Goal: Task Accomplishment & Management: Manage account settings

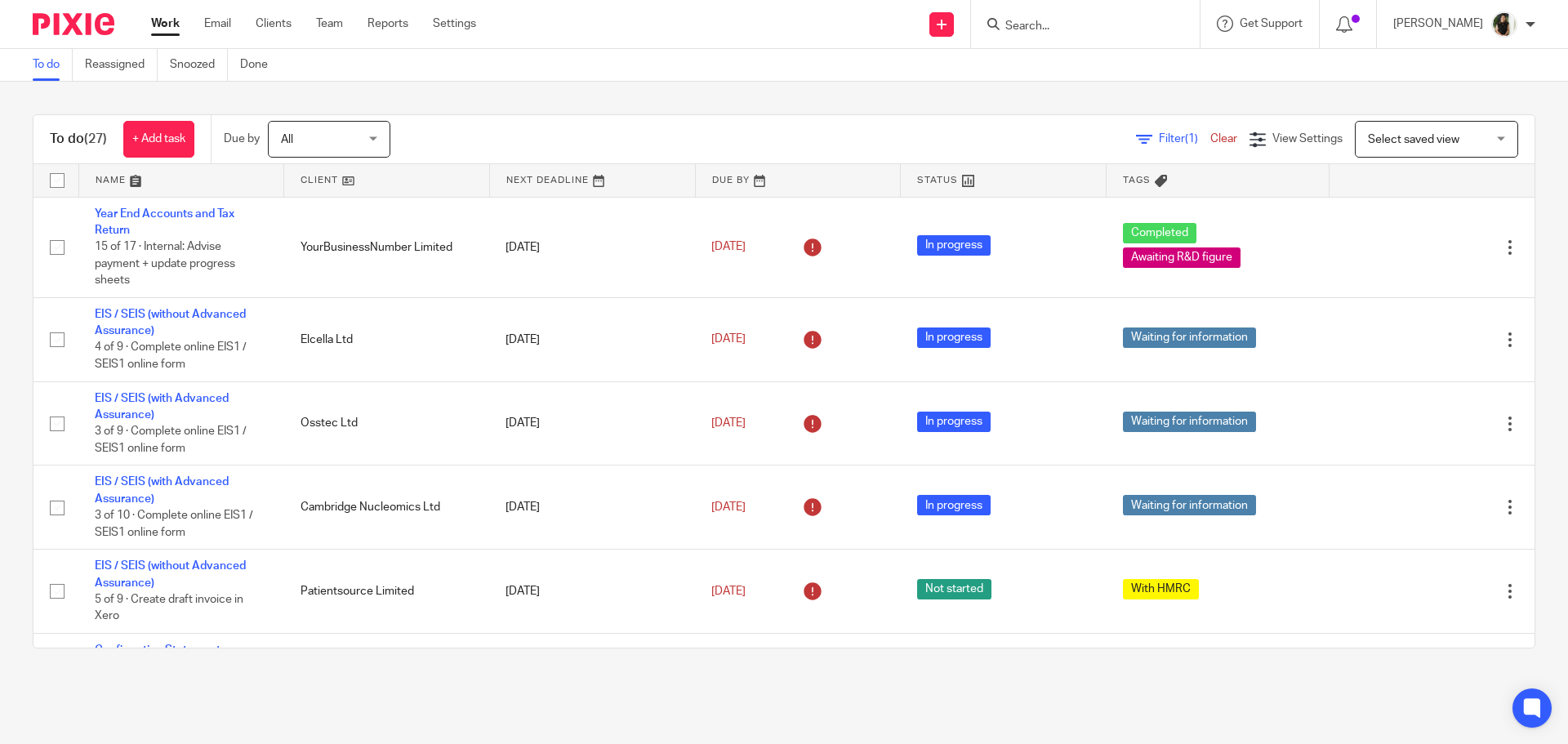
click at [1081, 24] on input "Search" at bounding box center [1076, 27] width 147 height 14
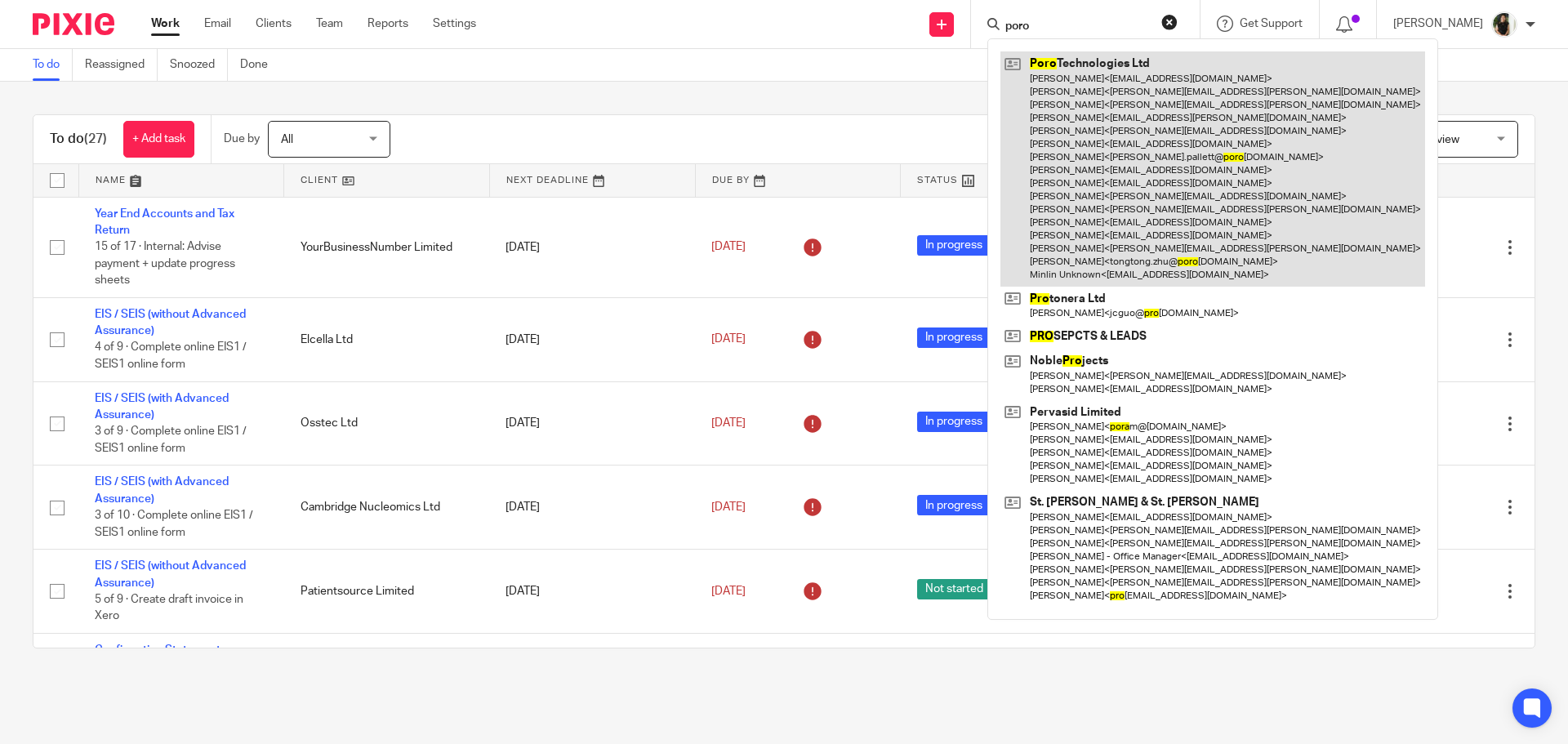
type input "poro"
click at [1120, 212] on link at bounding box center [1213, 168] width 425 height 234
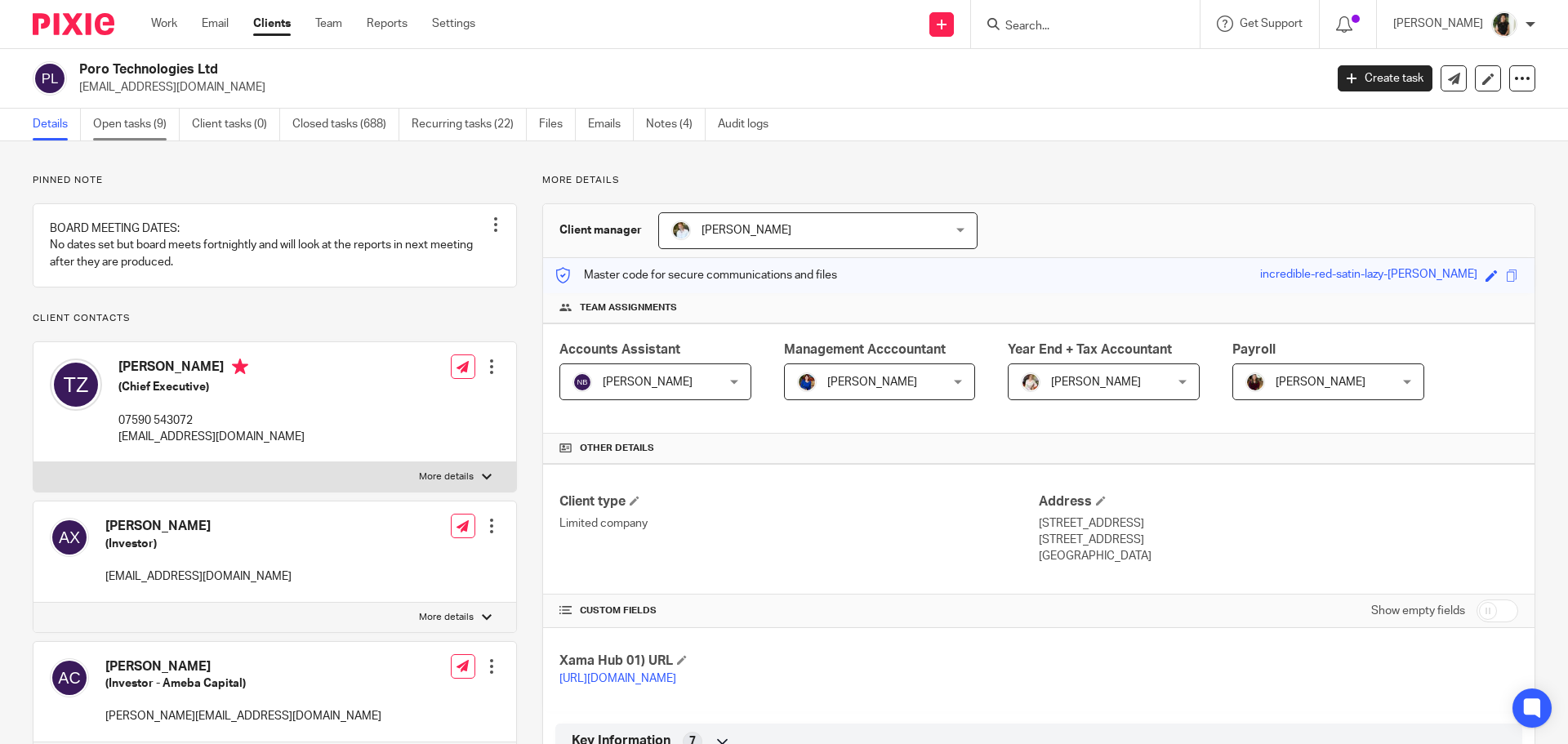
click at [128, 125] on link "Open tasks (9)" at bounding box center [136, 124] width 87 height 32
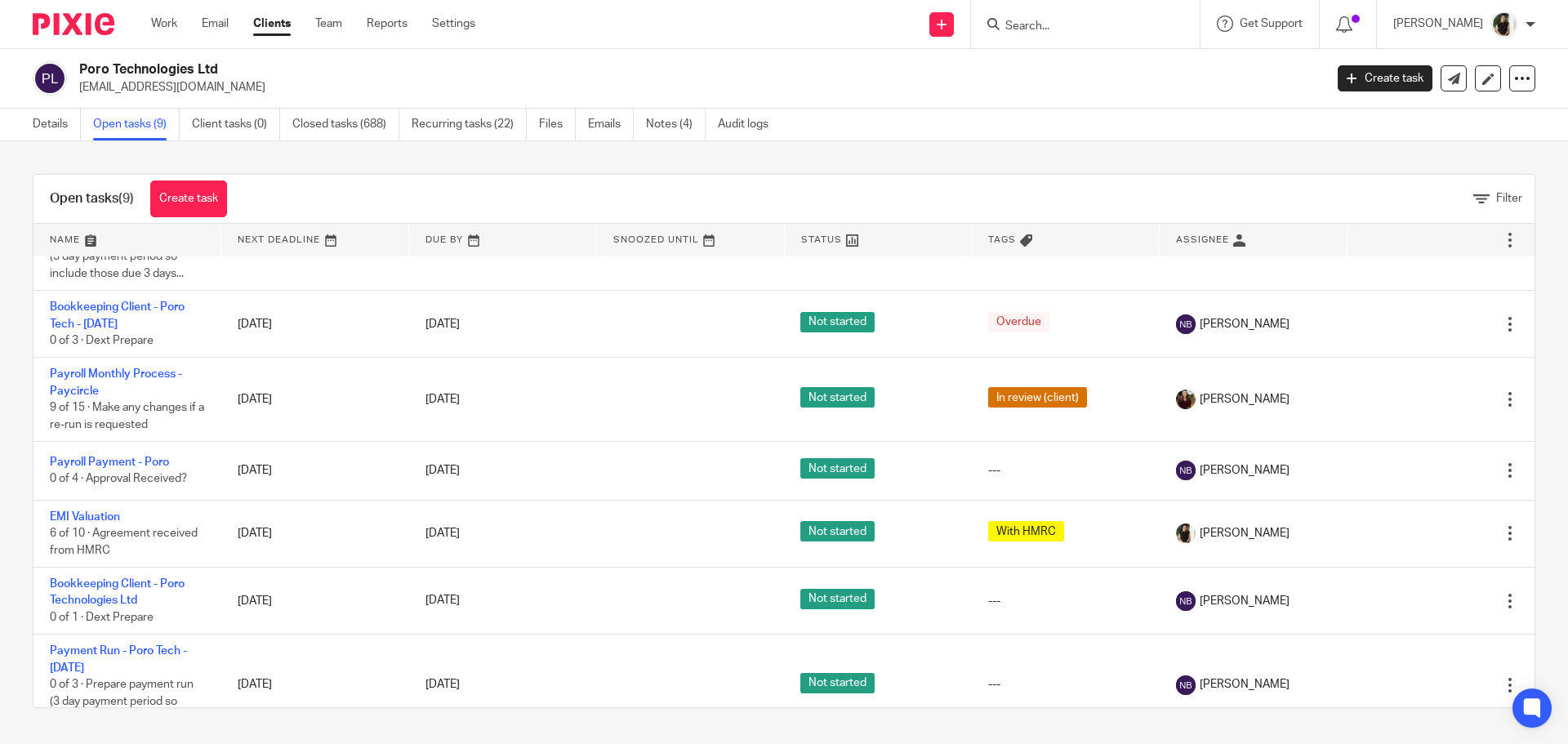
scroll to position [237, 0]
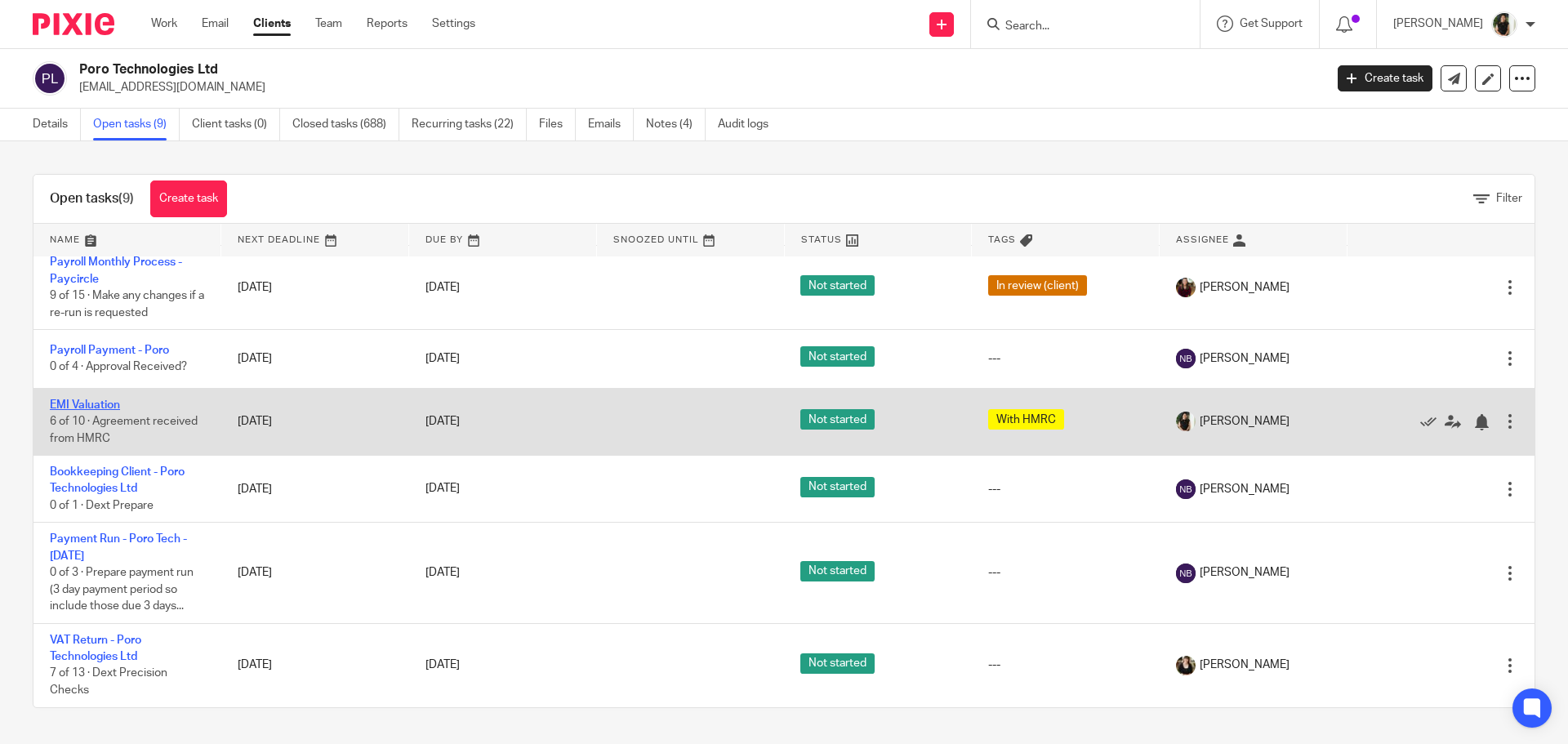
click at [100, 400] on link "EMI Valuation" at bounding box center [85, 405] width 70 height 12
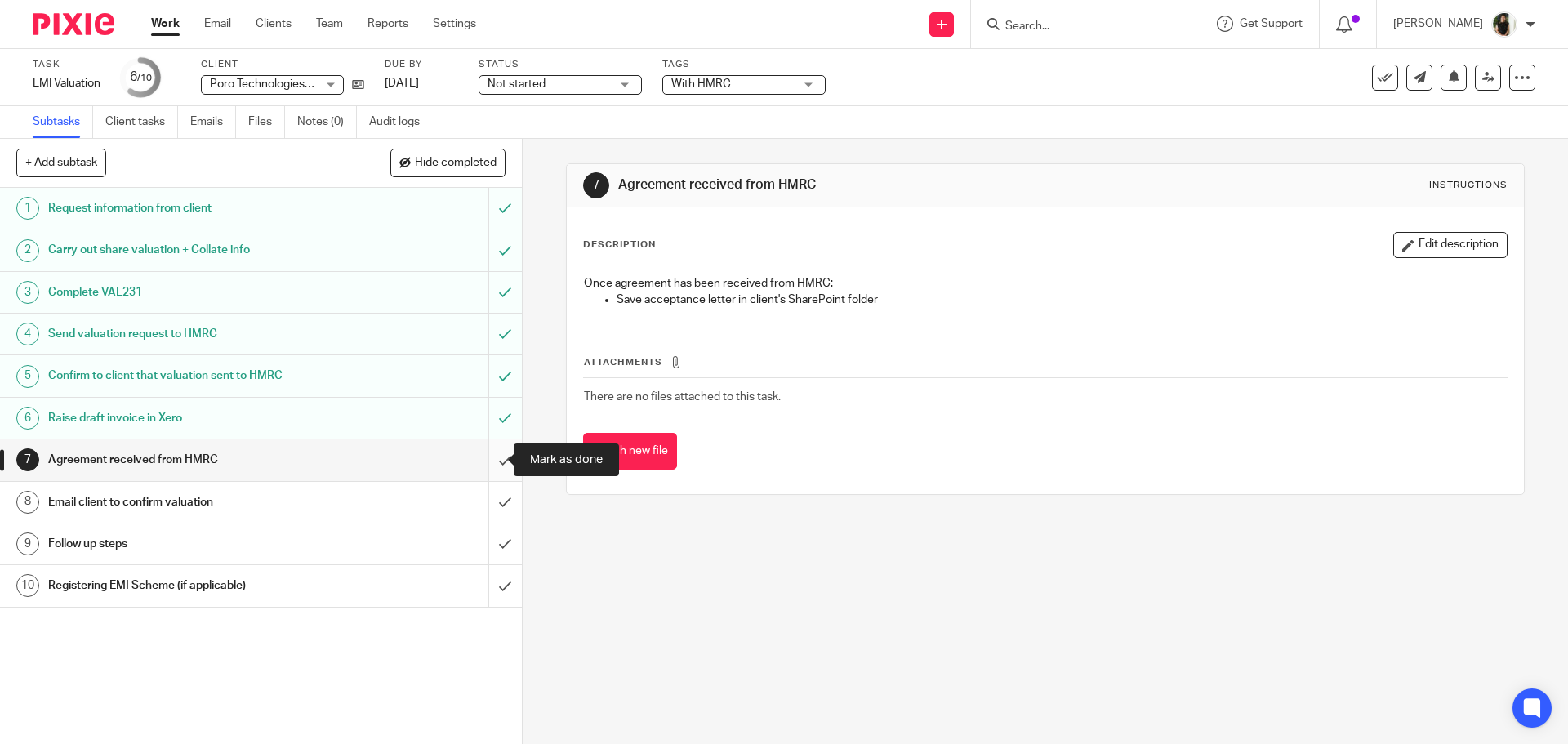
click at [486, 458] on input "submit" at bounding box center [260, 459] width 521 height 41
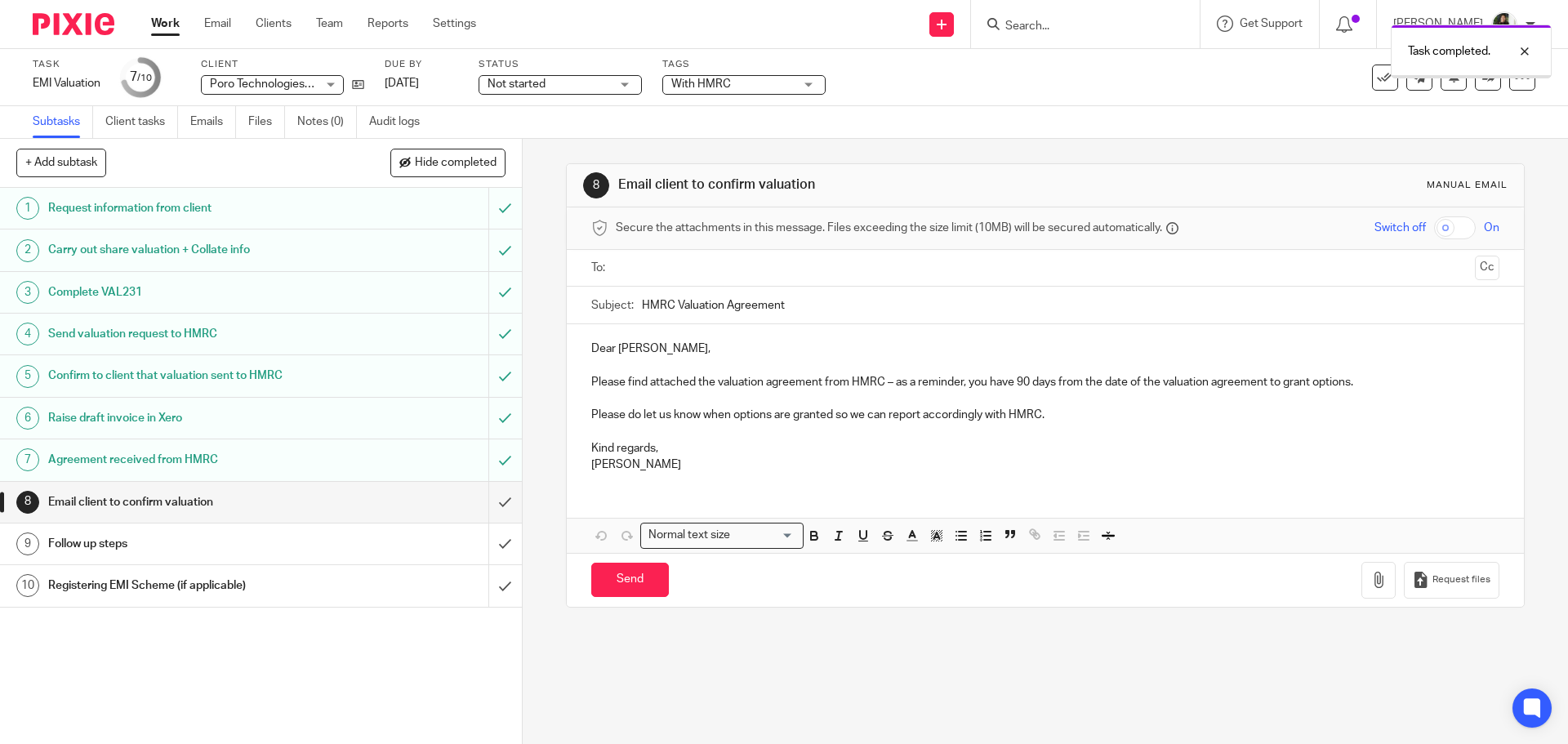
click at [636, 260] on input "text" at bounding box center [1045, 268] width 846 height 19
type input "tong"
click at [676, 301] on input "HMRC Valuation Agreement" at bounding box center [1070, 309] width 857 height 37
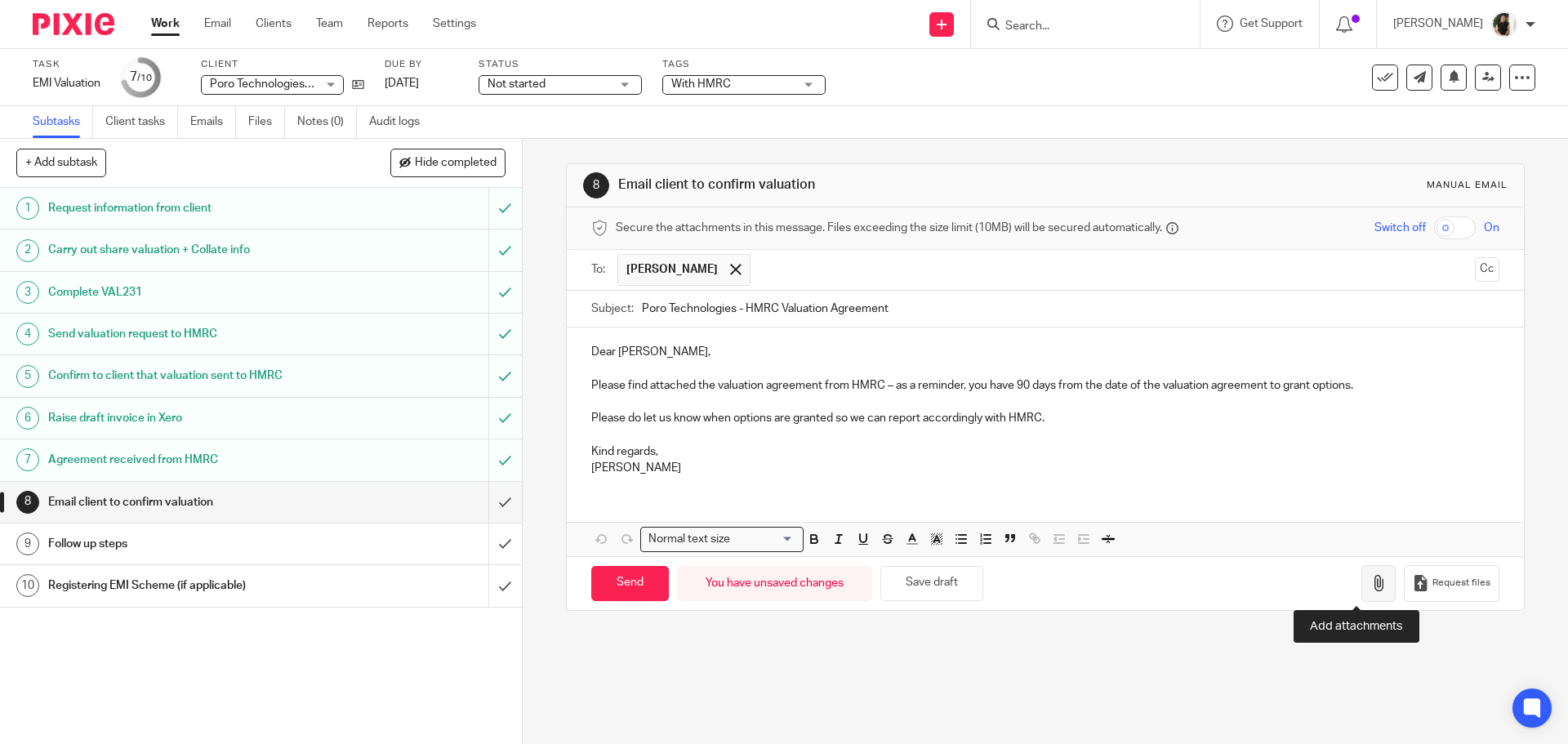
type input "Poro Technologies - HMRC Valuation Agreement"
click at [1361, 587] on button "button" at bounding box center [1378, 583] width 34 height 37
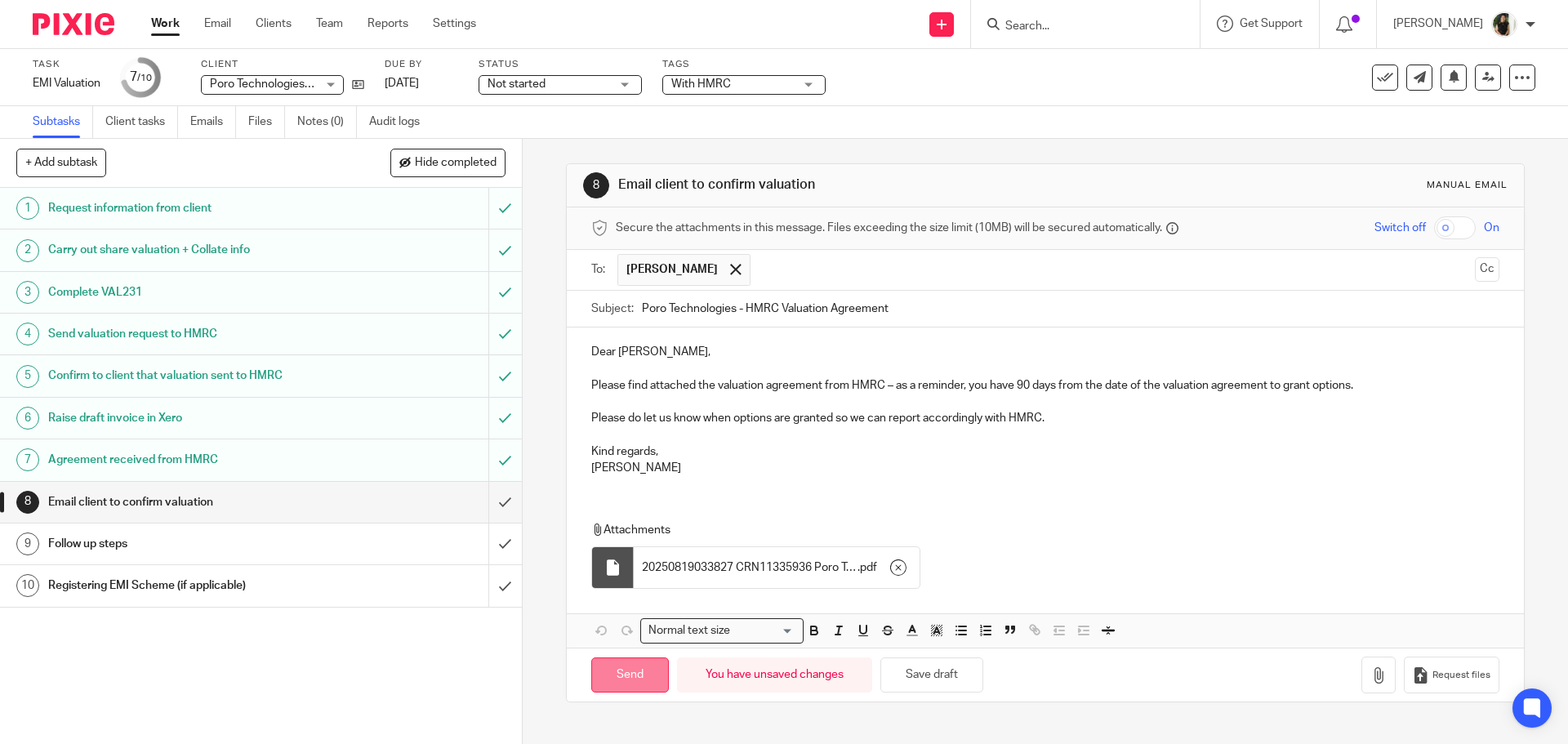
click at [630, 678] on input "Send" at bounding box center [630, 674] width 78 height 35
type input "Sent"
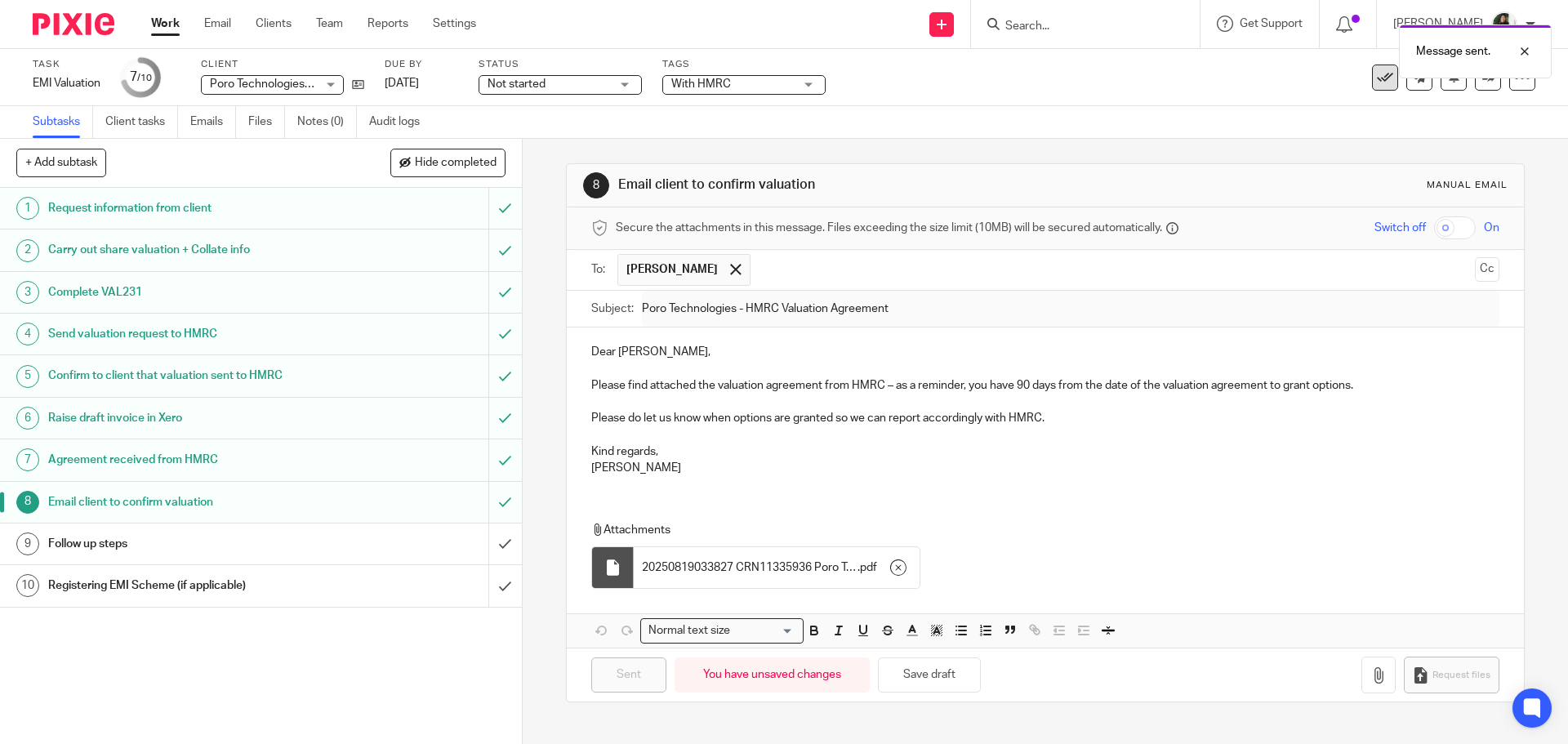
click at [1376, 89] on button at bounding box center [1385, 77] width 26 height 26
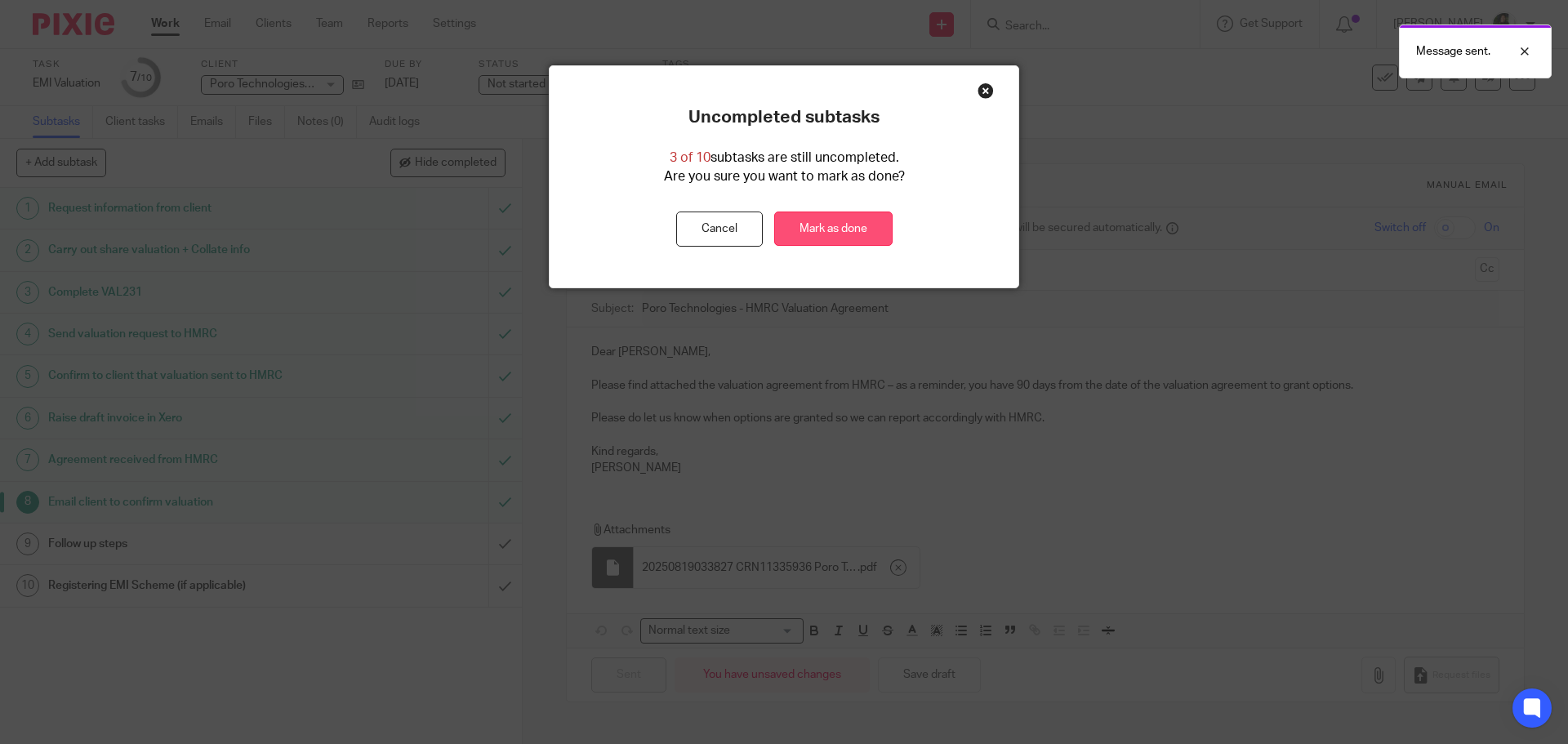
click at [860, 228] on link "Mark as done" at bounding box center [832, 229] width 118 height 35
